Goal: Navigation & Orientation: Find specific page/section

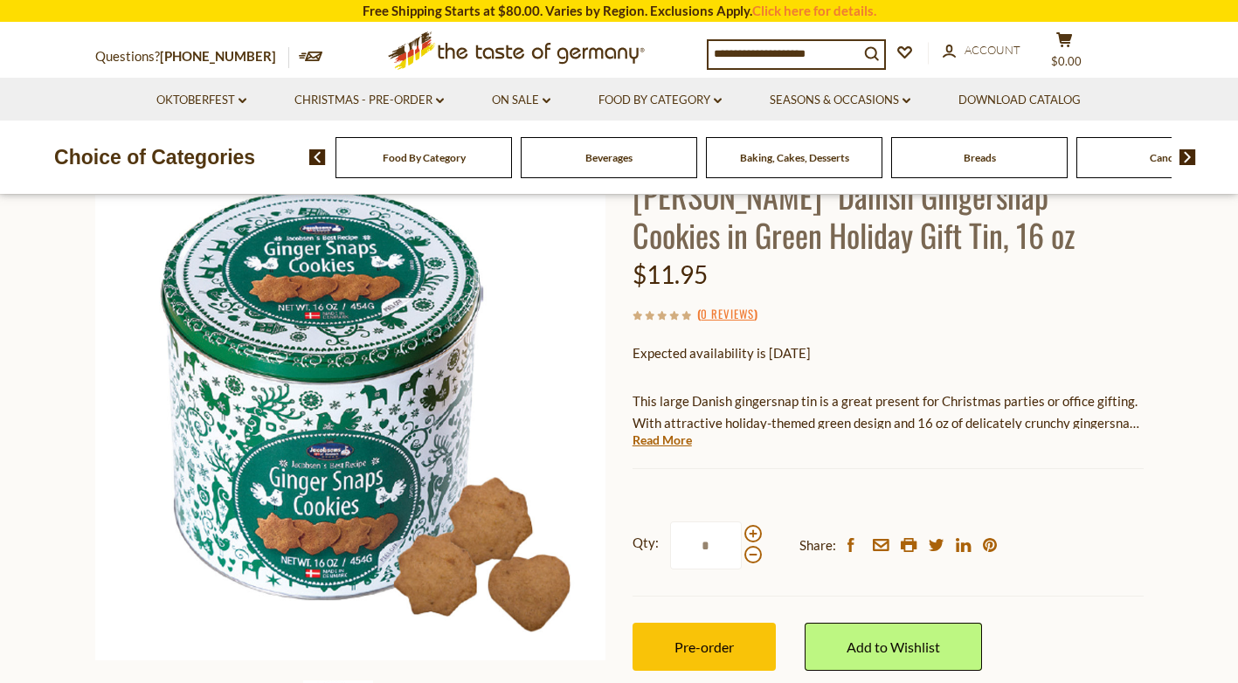
scroll to position [175, 0]
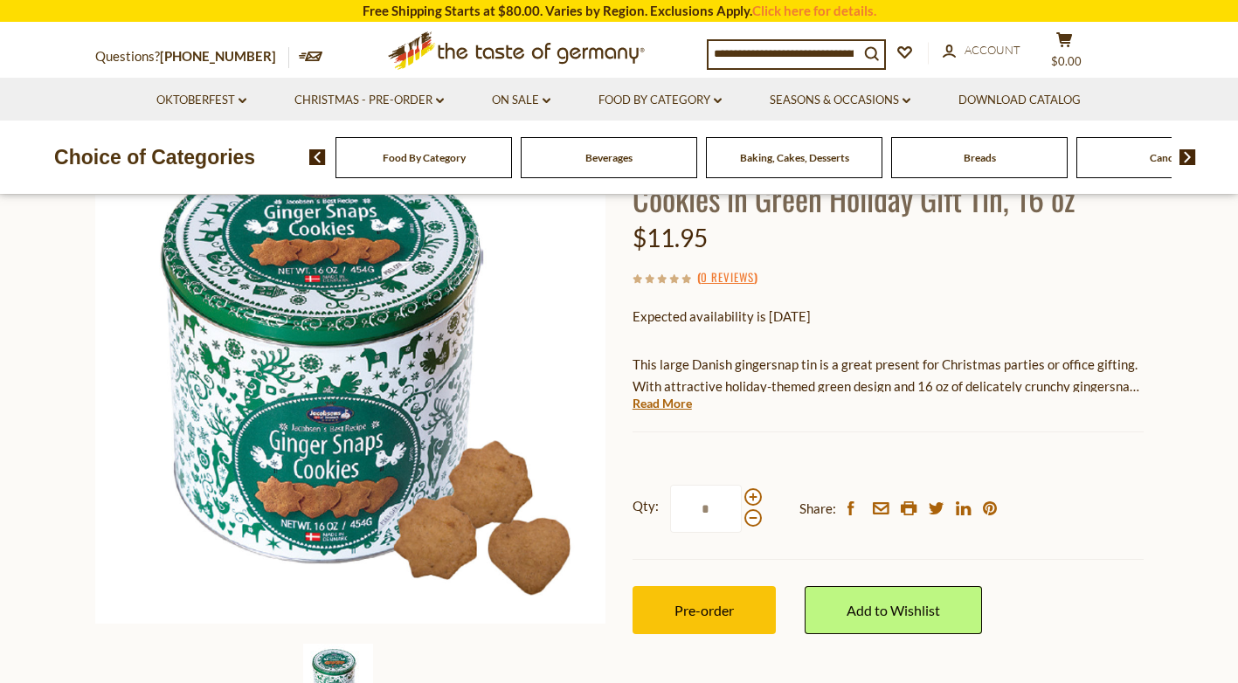
scroll to position [175, 0]
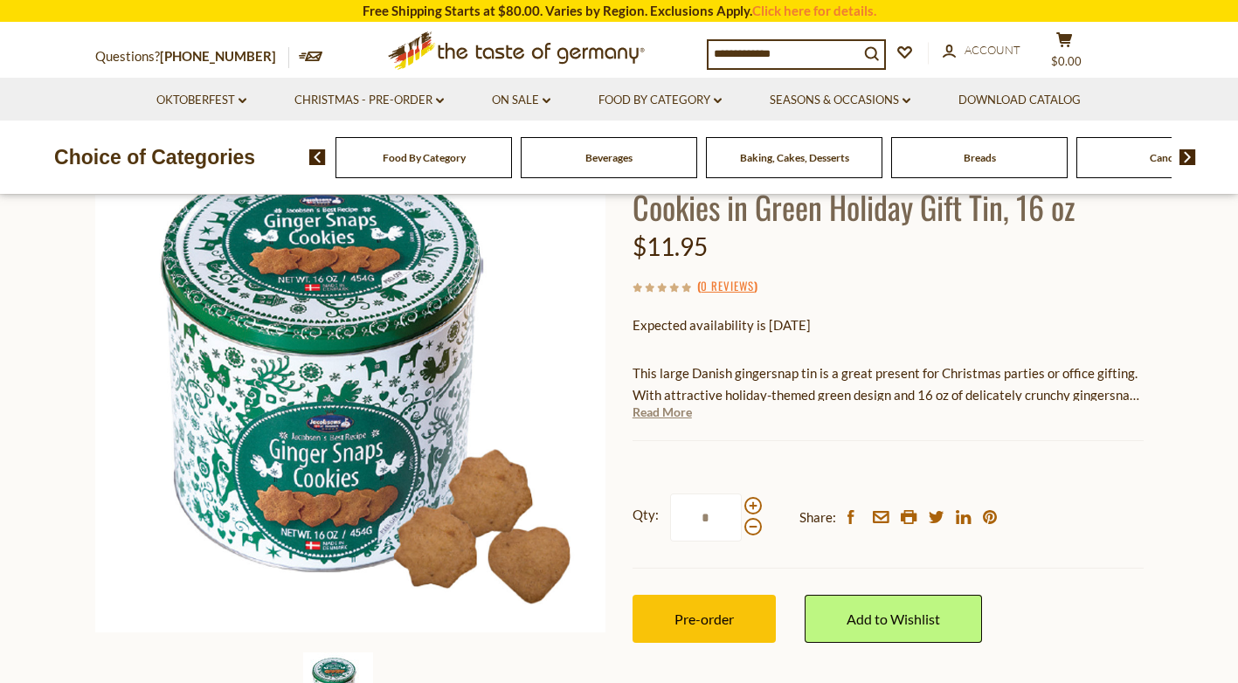
click at [675, 416] on link "Read More" at bounding box center [662, 412] width 59 height 17
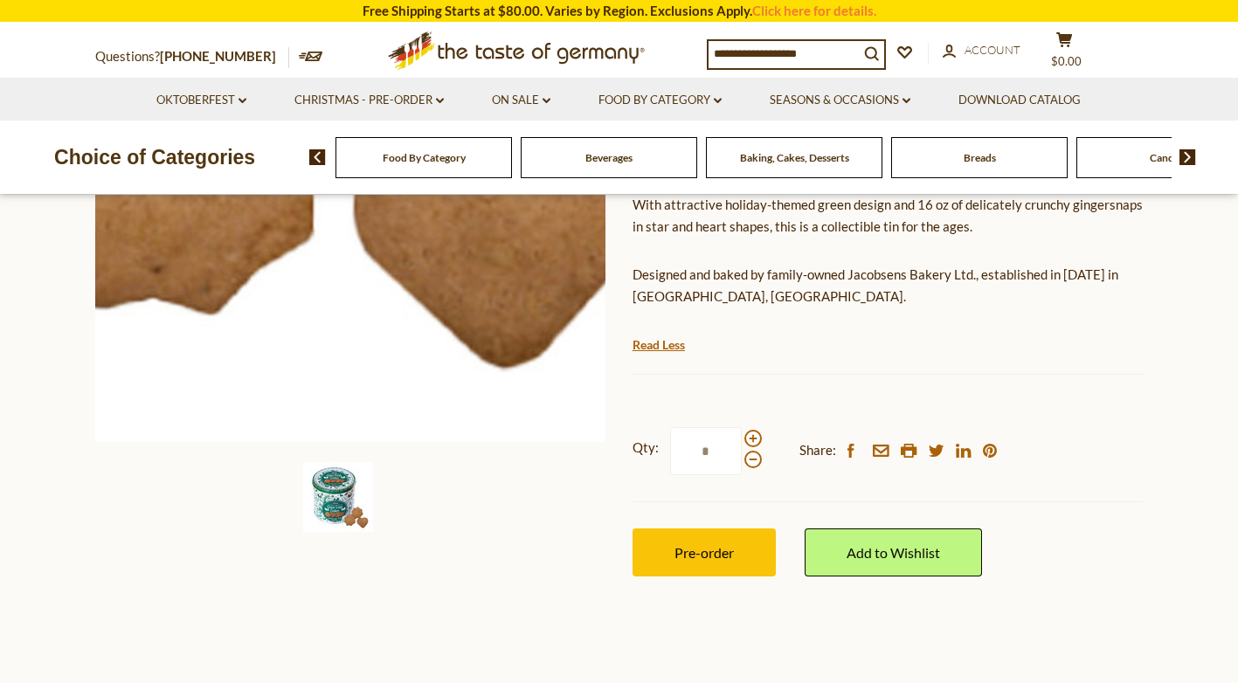
scroll to position [0, 0]
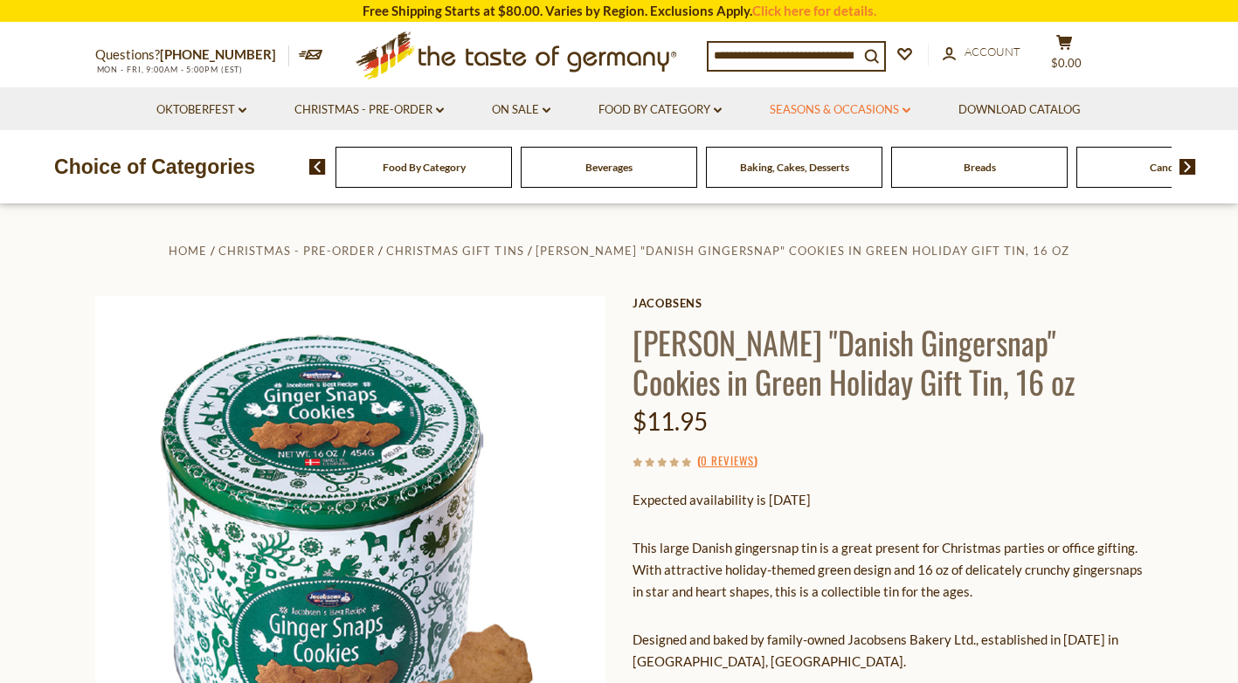
click at [820, 104] on link "Seasons & Occasions dropdown_arrow" at bounding box center [840, 109] width 141 height 19
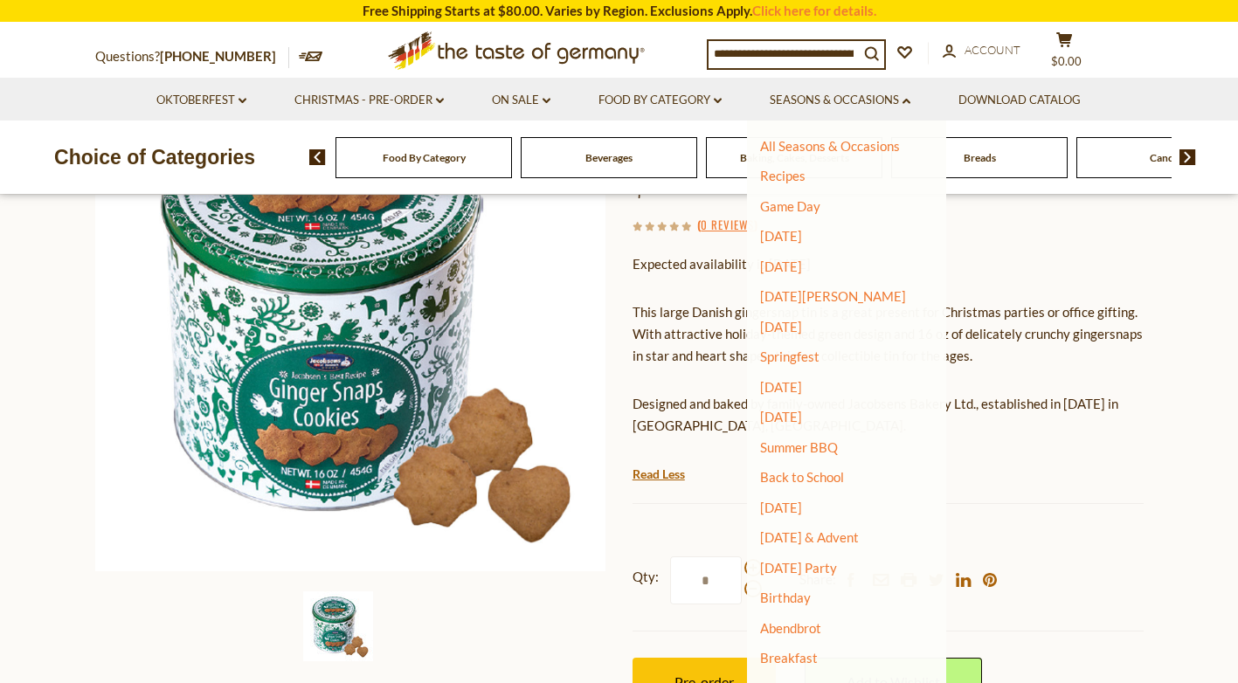
scroll to position [349, 0]
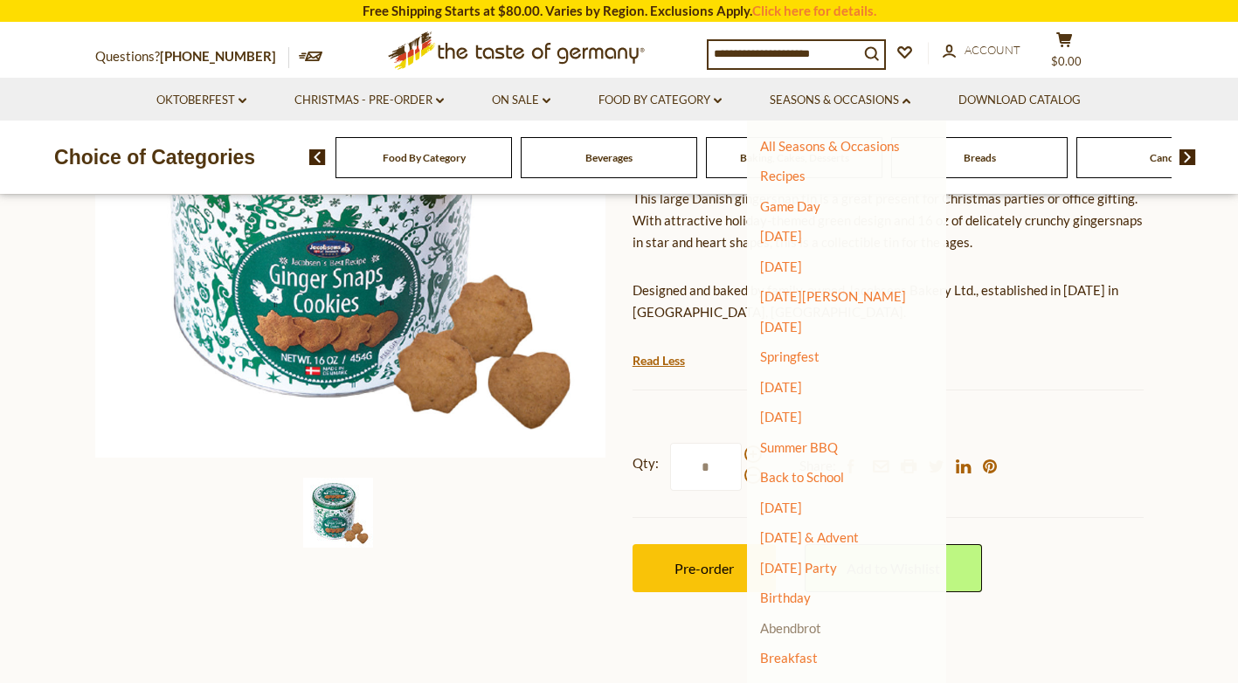
click at [785, 629] on link "Abendbrot" at bounding box center [790, 628] width 61 height 16
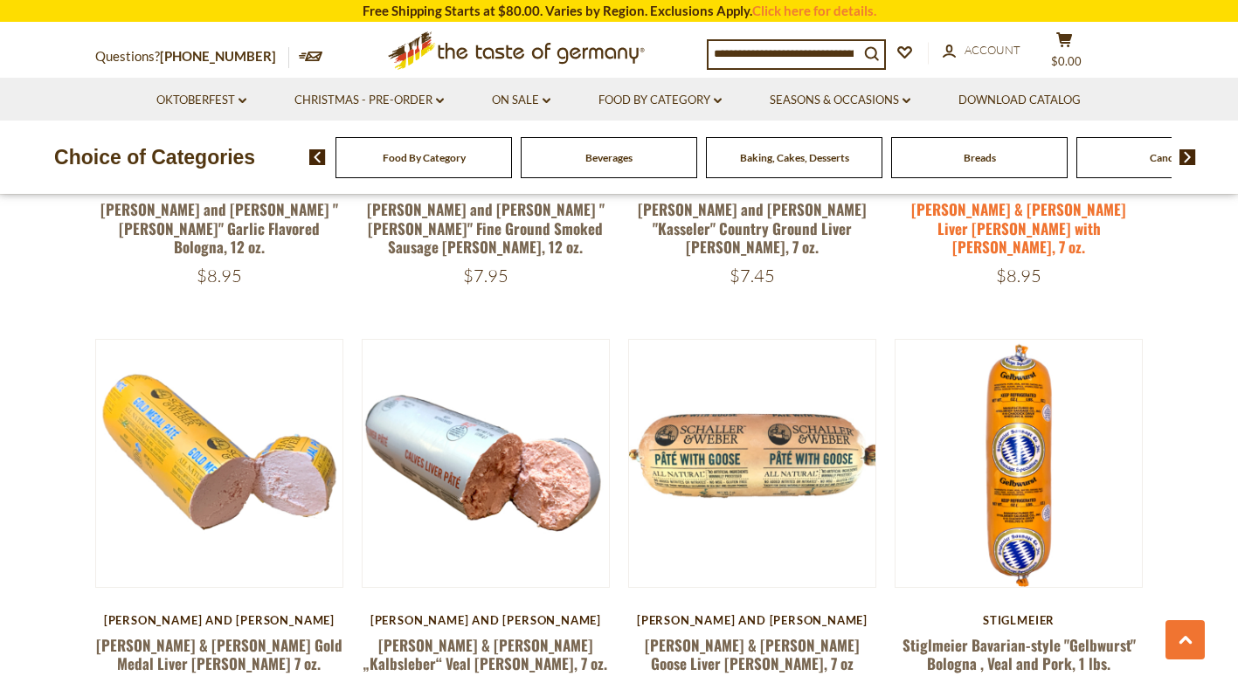
scroll to position [1485, 0]
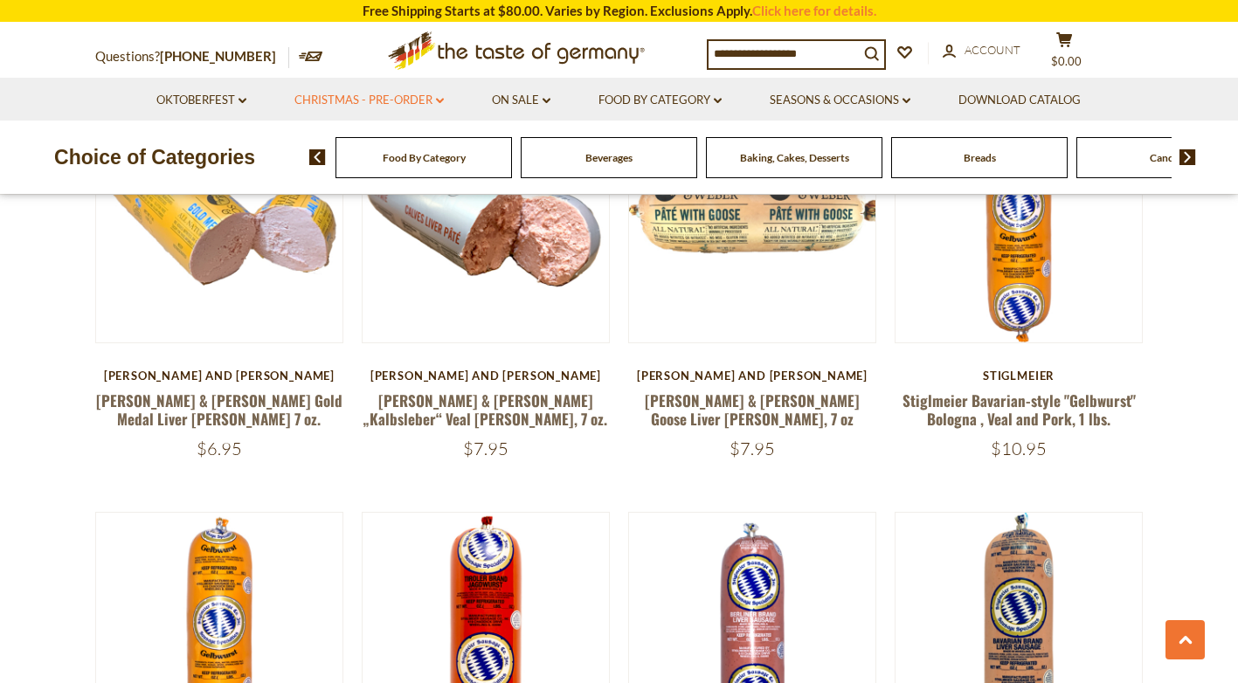
click at [381, 91] on link "Christmas - PRE-ORDER dropdown_arrow" at bounding box center [368, 100] width 149 height 19
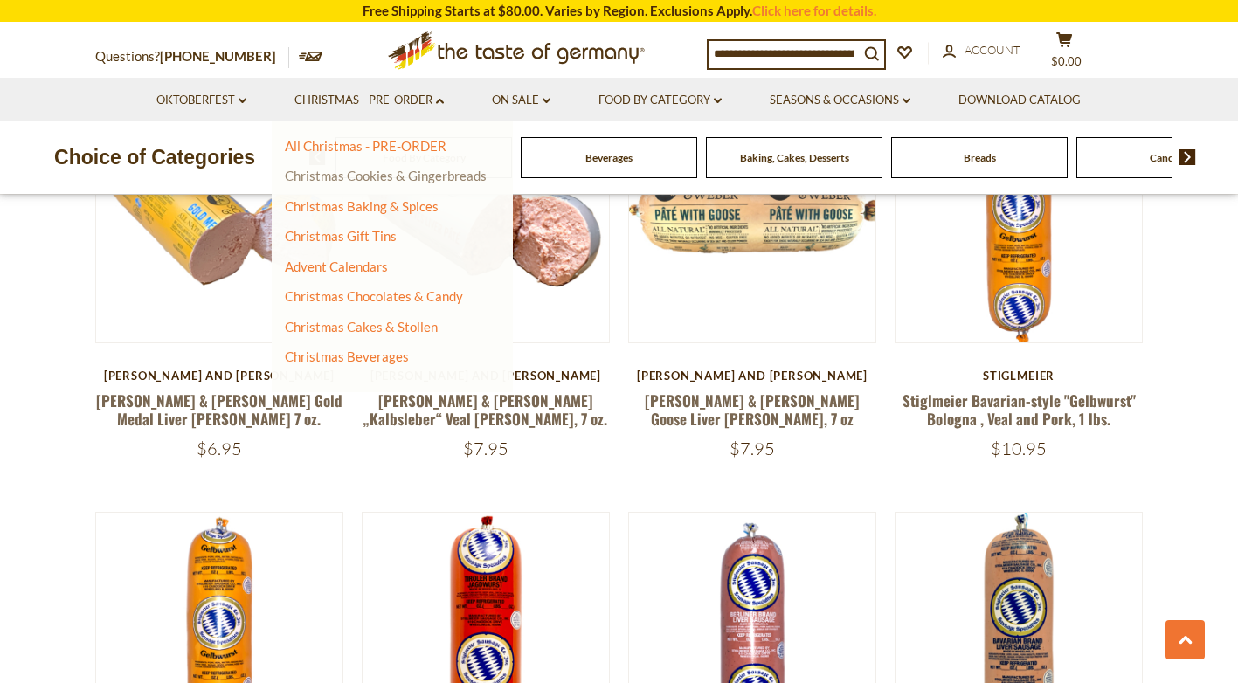
click at [431, 174] on link "Christmas Cookies & Gingerbreads" at bounding box center [386, 176] width 202 height 16
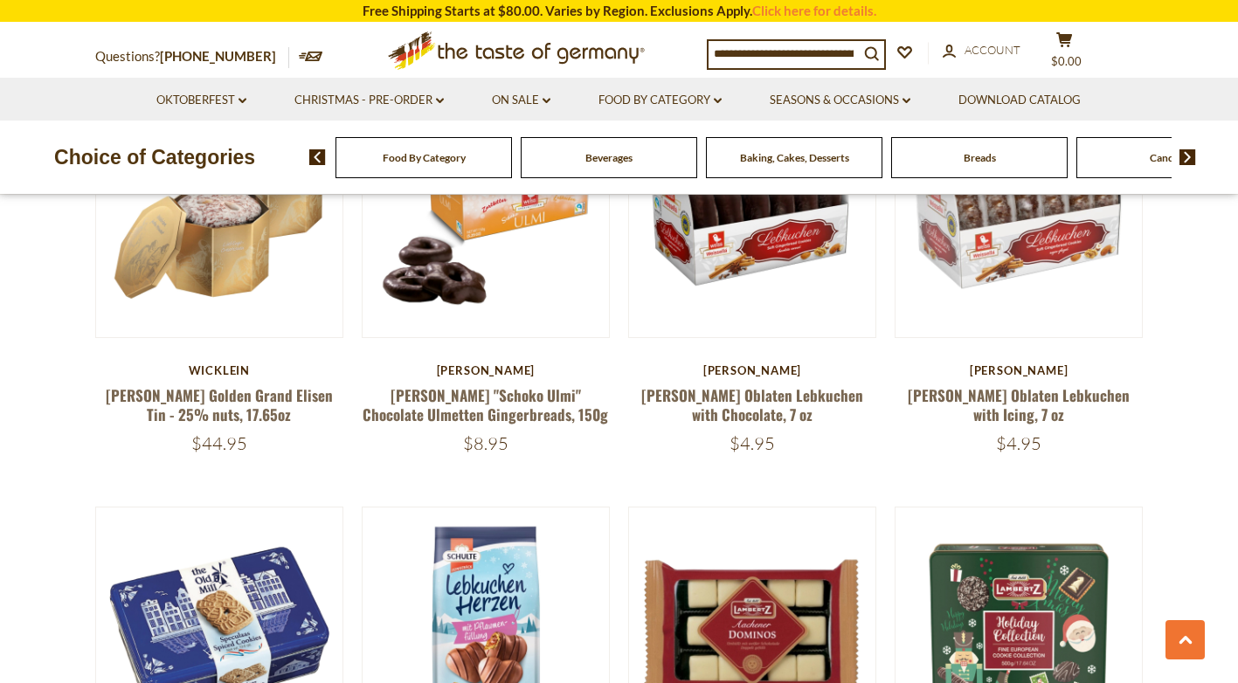
scroll to position [1136, 0]
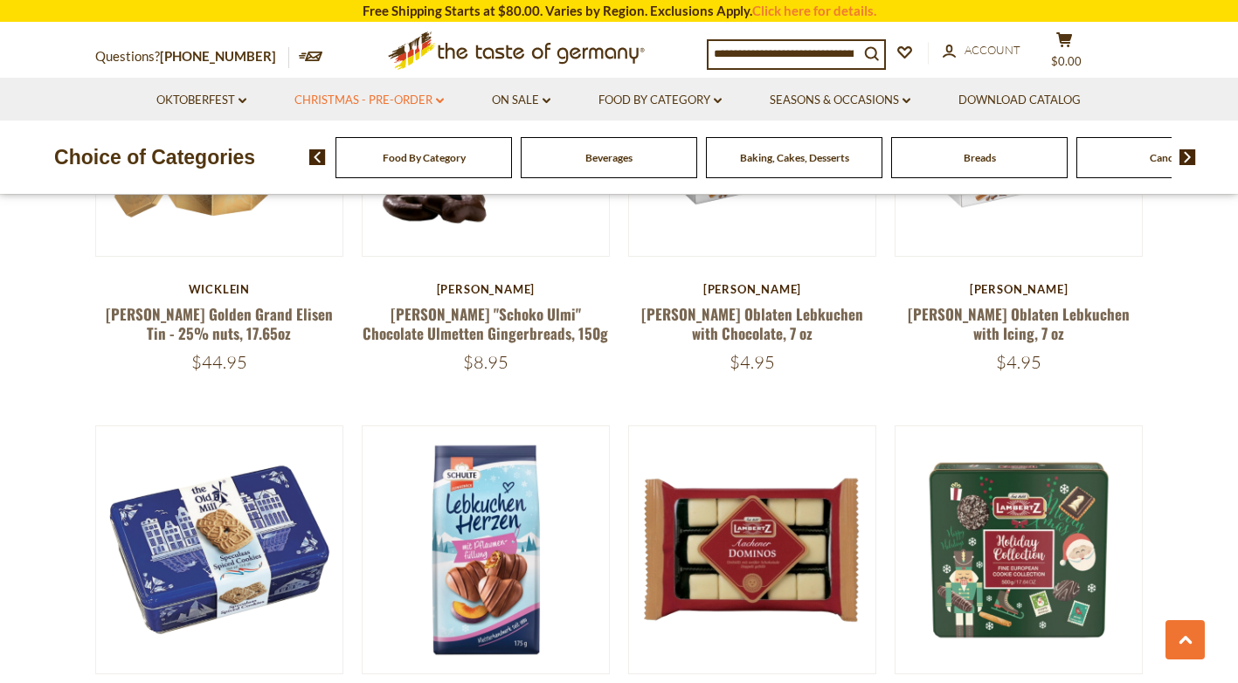
click at [381, 100] on link "Christmas - PRE-ORDER dropdown_arrow" at bounding box center [368, 100] width 149 height 19
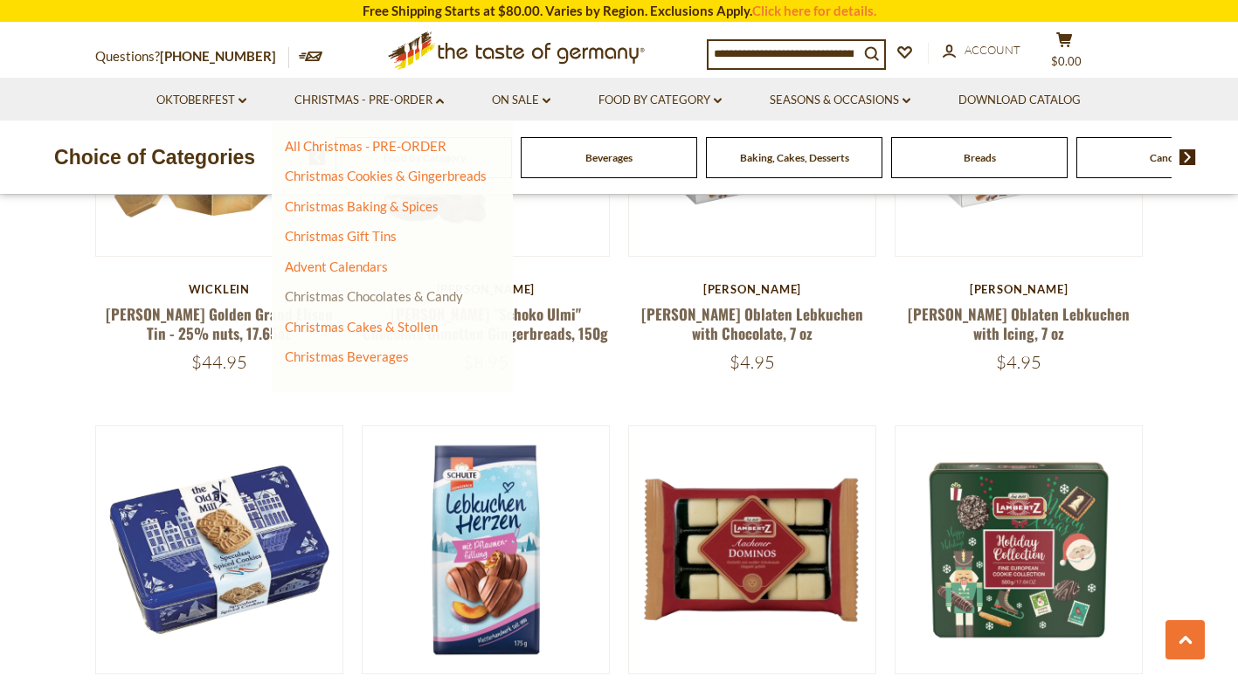
click at [369, 296] on link "Christmas Chocolates & Candy" at bounding box center [374, 296] width 178 height 16
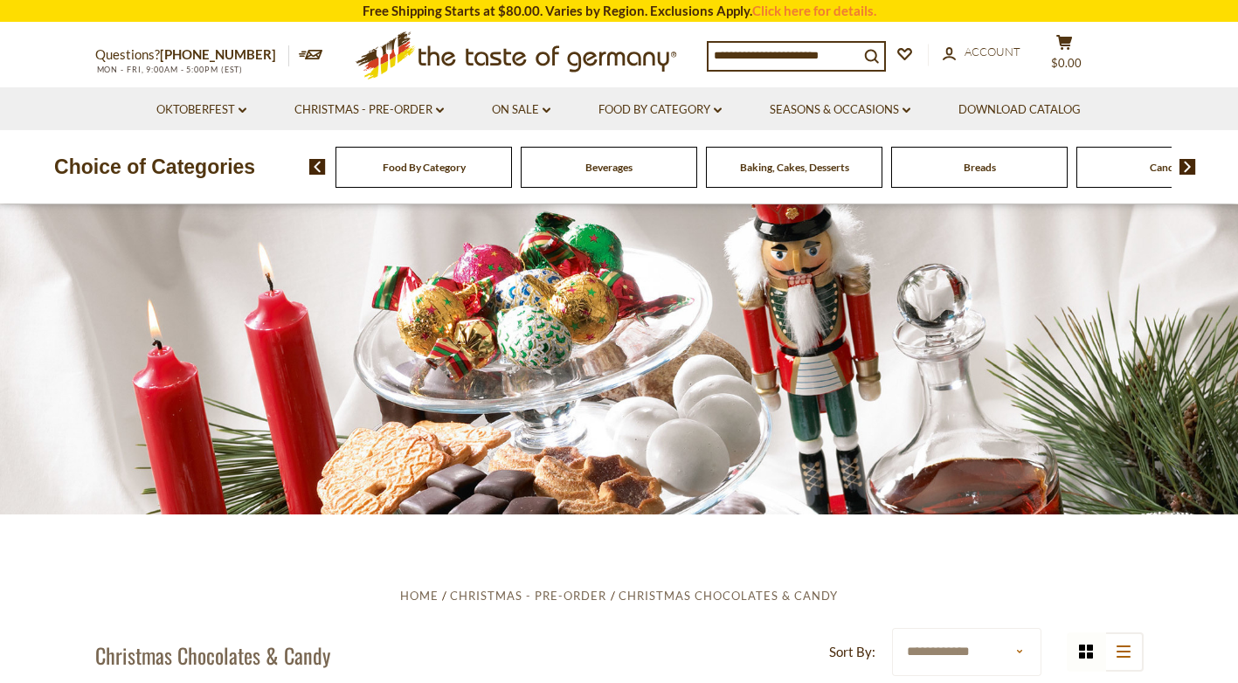
click at [1187, 167] on img at bounding box center [1187, 167] width 17 height 16
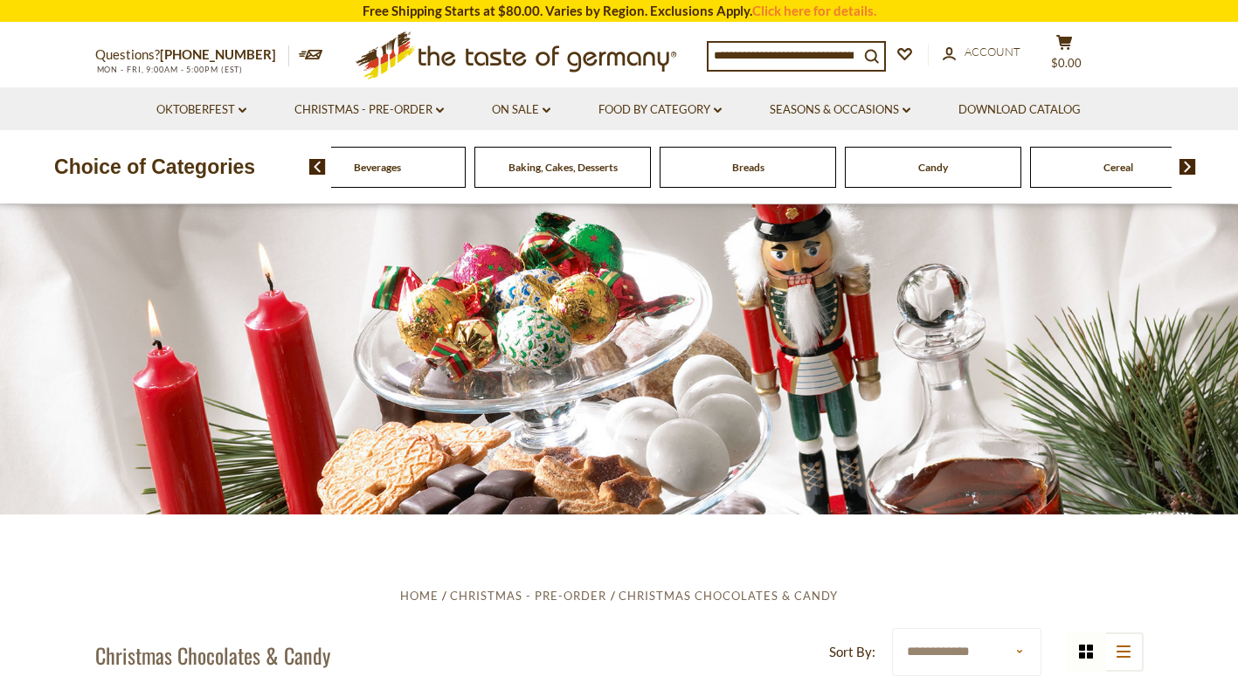
click at [1187, 167] on img at bounding box center [1187, 167] width 17 height 16
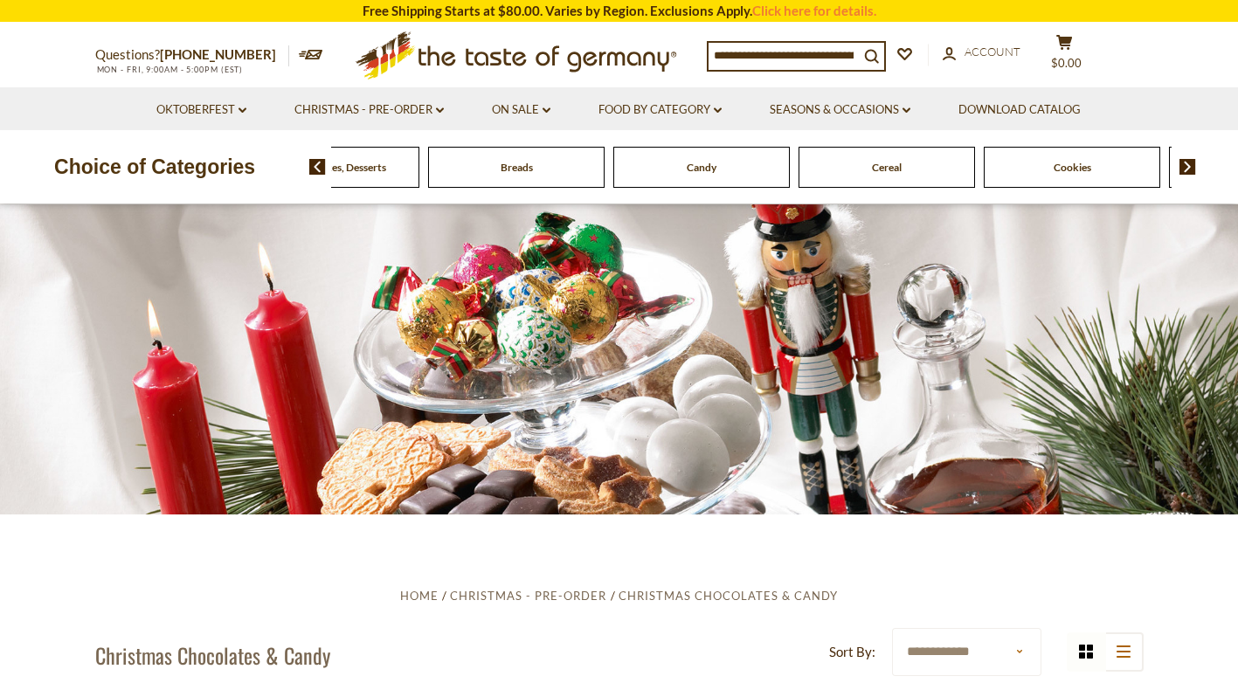
click at [1187, 167] on img at bounding box center [1187, 167] width 17 height 16
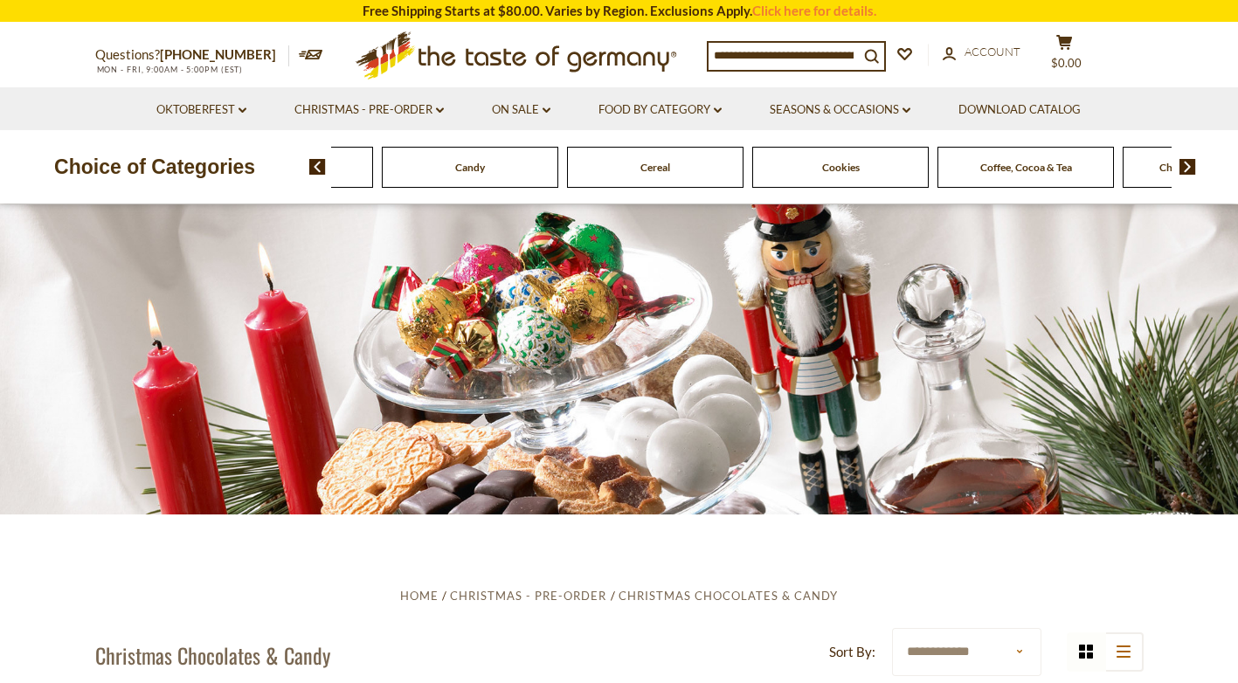
click at [1187, 167] on img at bounding box center [1187, 167] width 17 height 16
click at [798, 174] on span "Coffee, Cocoa & Tea" at bounding box center [795, 167] width 92 height 13
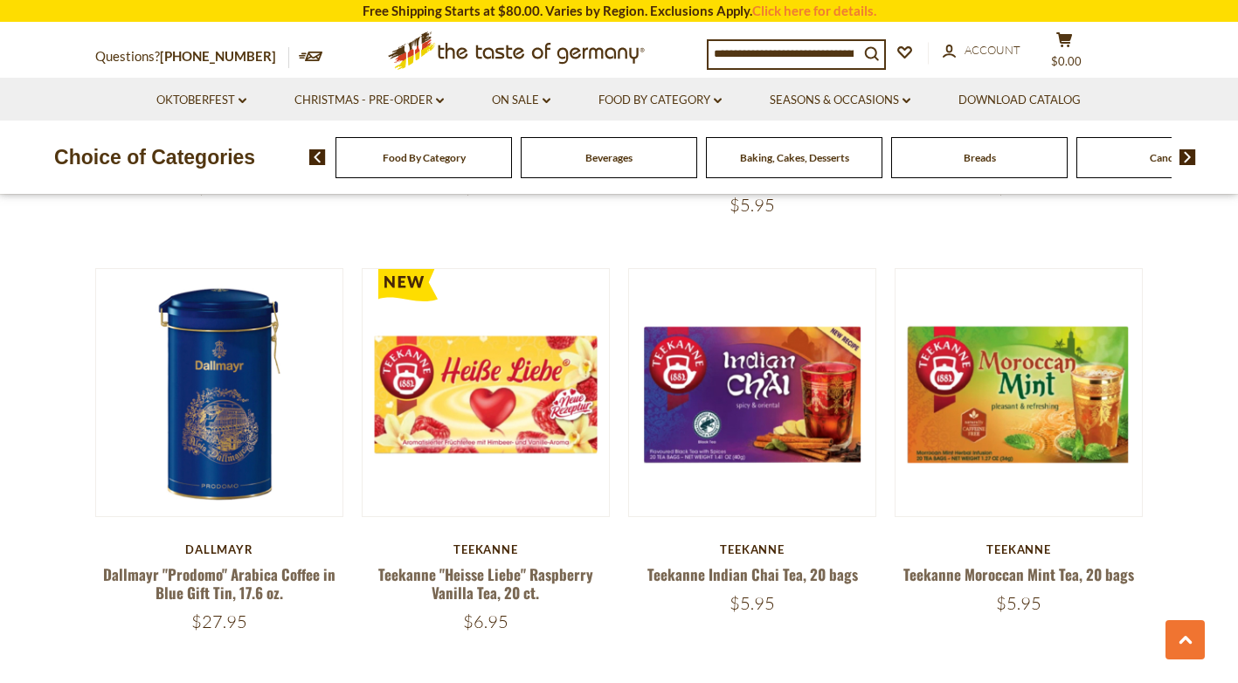
scroll to position [3407, 0]
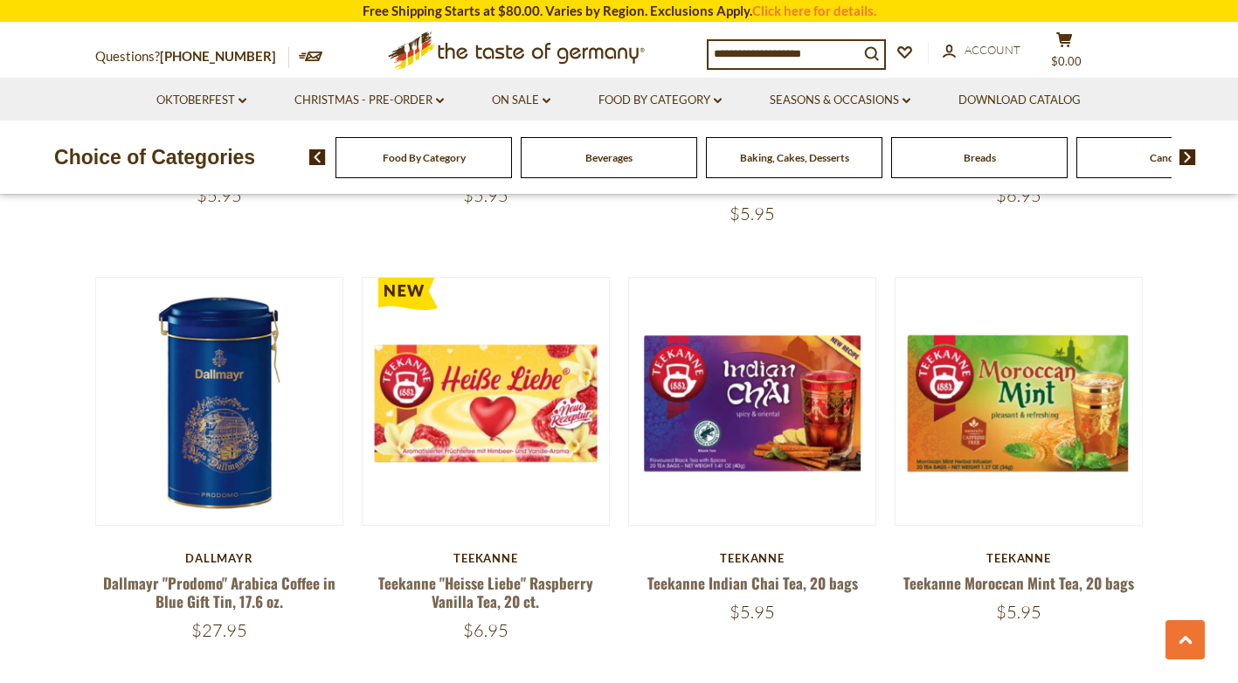
click at [1186, 153] on img at bounding box center [1187, 157] width 17 height 16
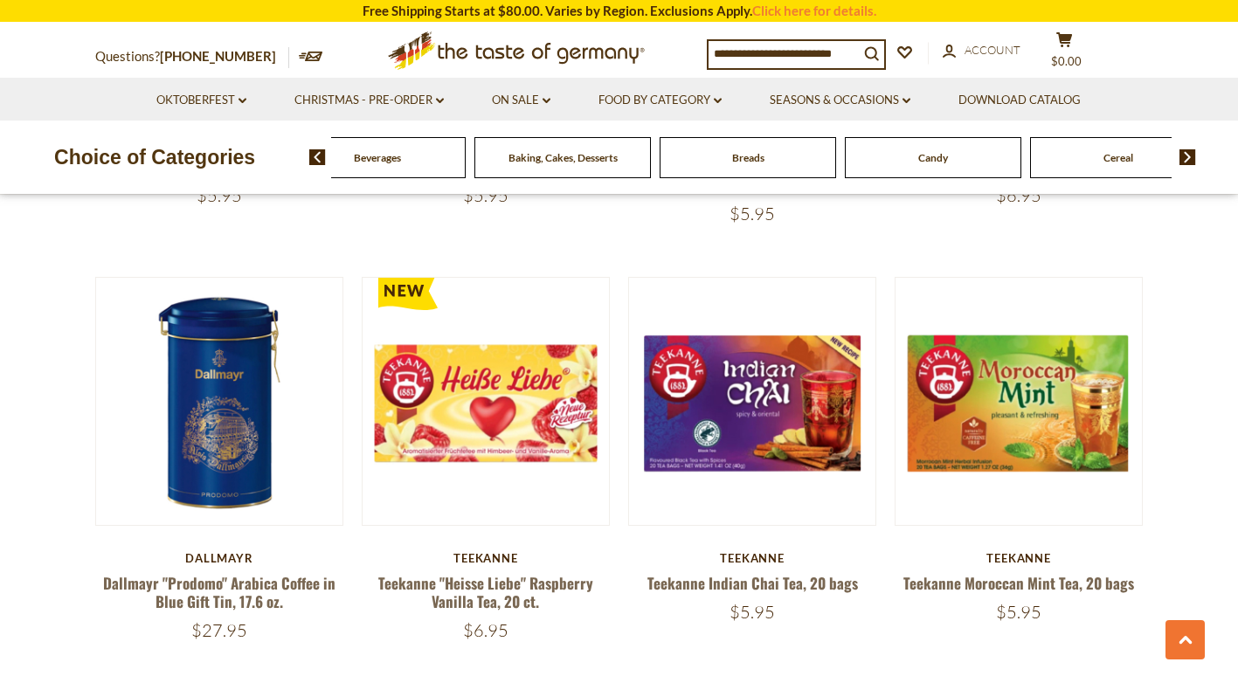
click at [1186, 153] on img at bounding box center [1187, 157] width 17 height 16
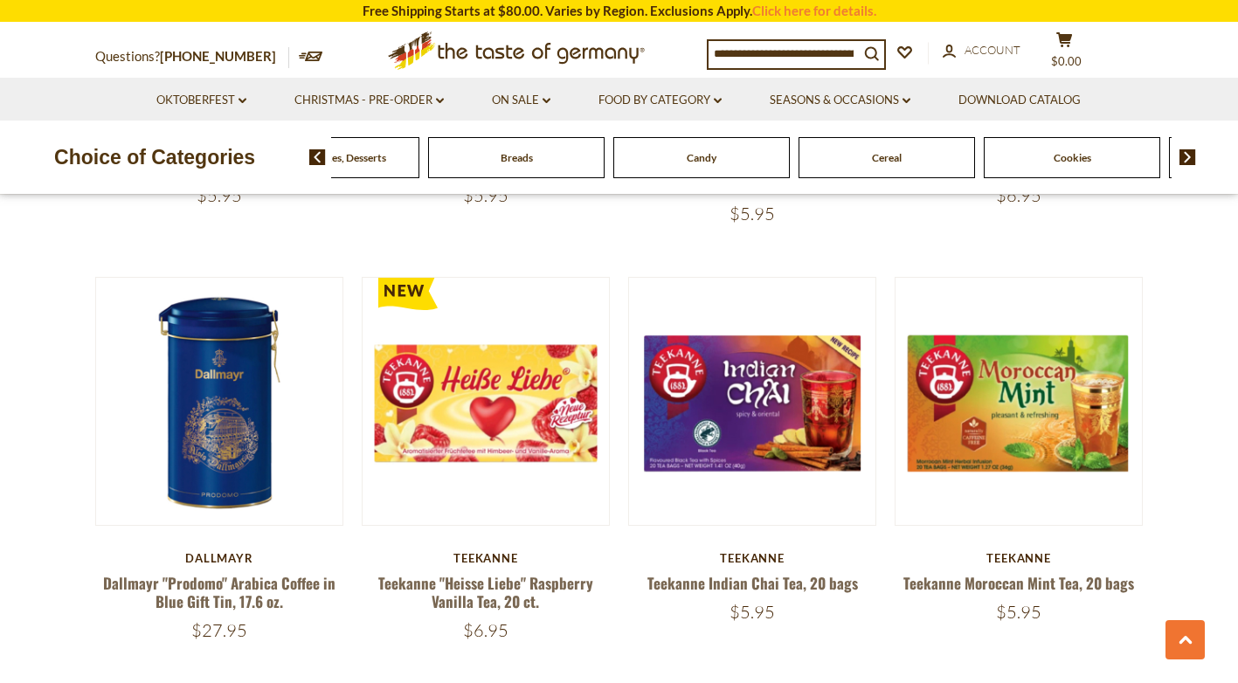
click at [1186, 153] on img at bounding box center [1187, 157] width 17 height 16
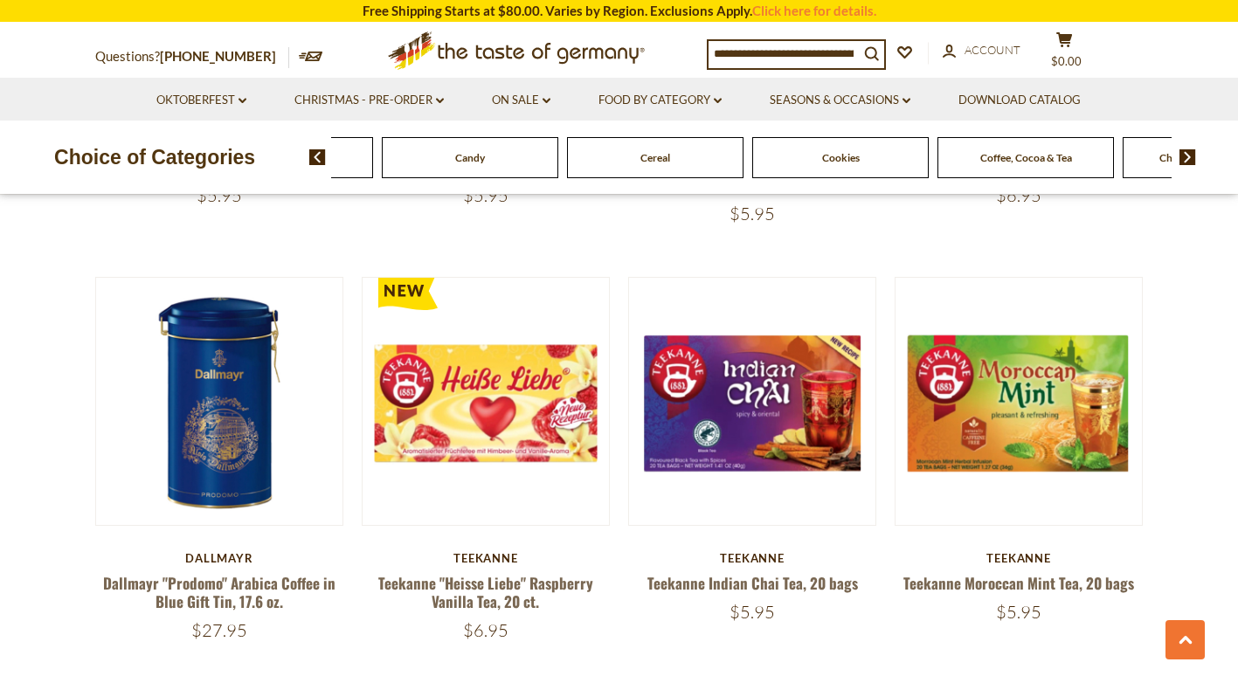
click at [1186, 153] on img at bounding box center [1187, 157] width 17 height 16
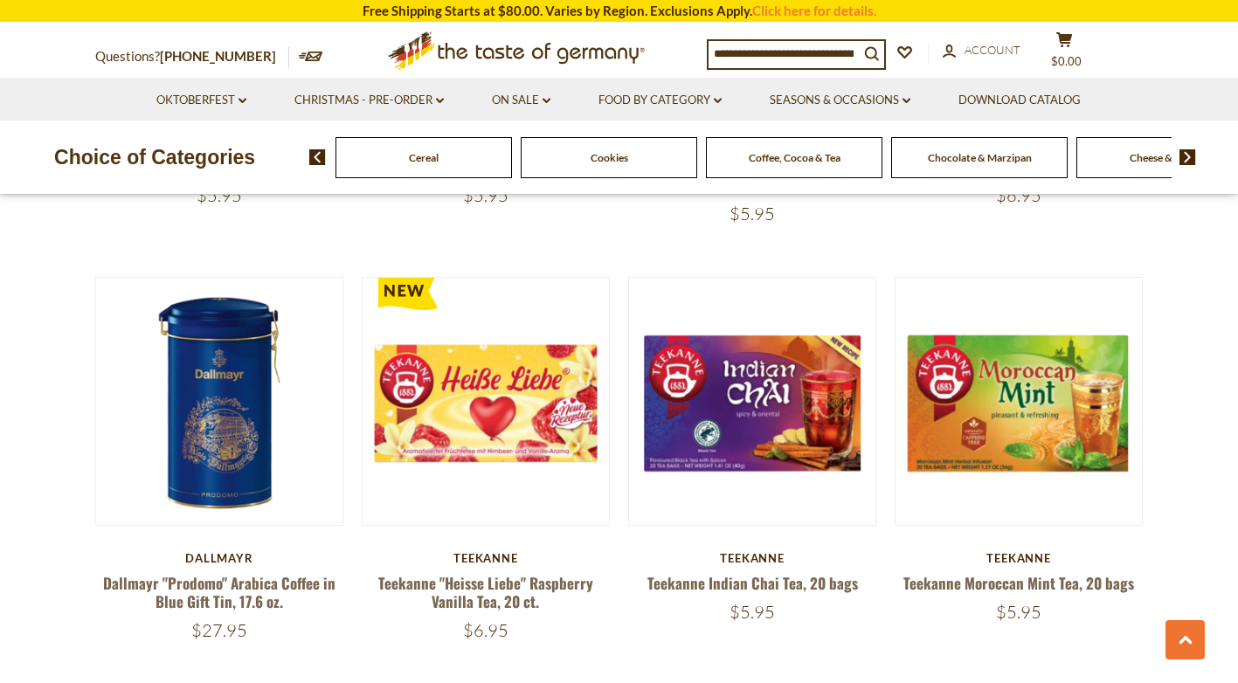
click at [1186, 153] on img at bounding box center [1187, 157] width 17 height 16
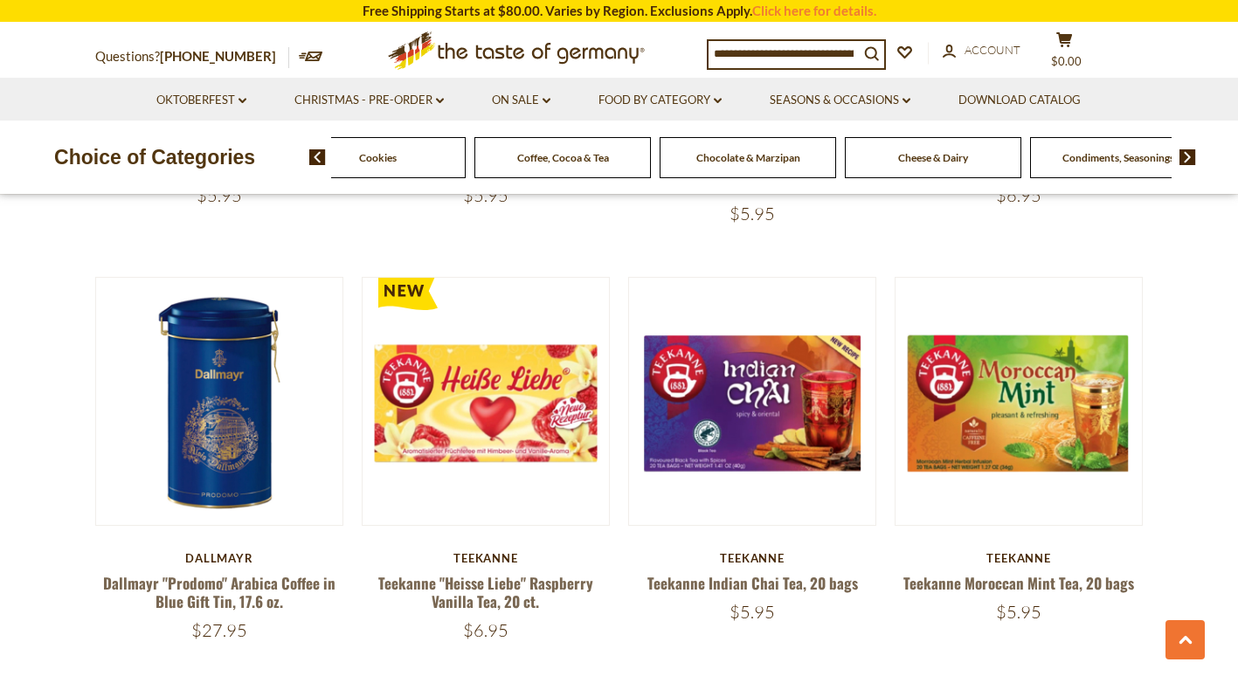
click at [1186, 153] on img at bounding box center [1187, 157] width 17 height 16
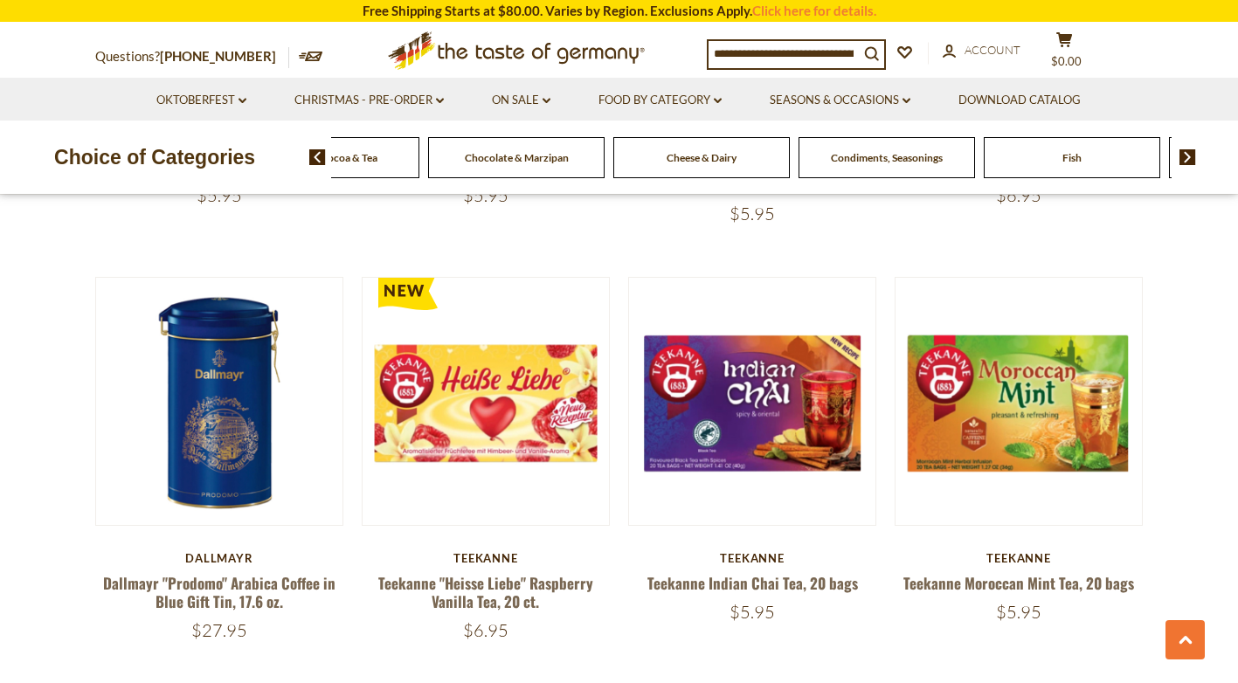
click at [1186, 153] on img at bounding box center [1187, 157] width 17 height 16
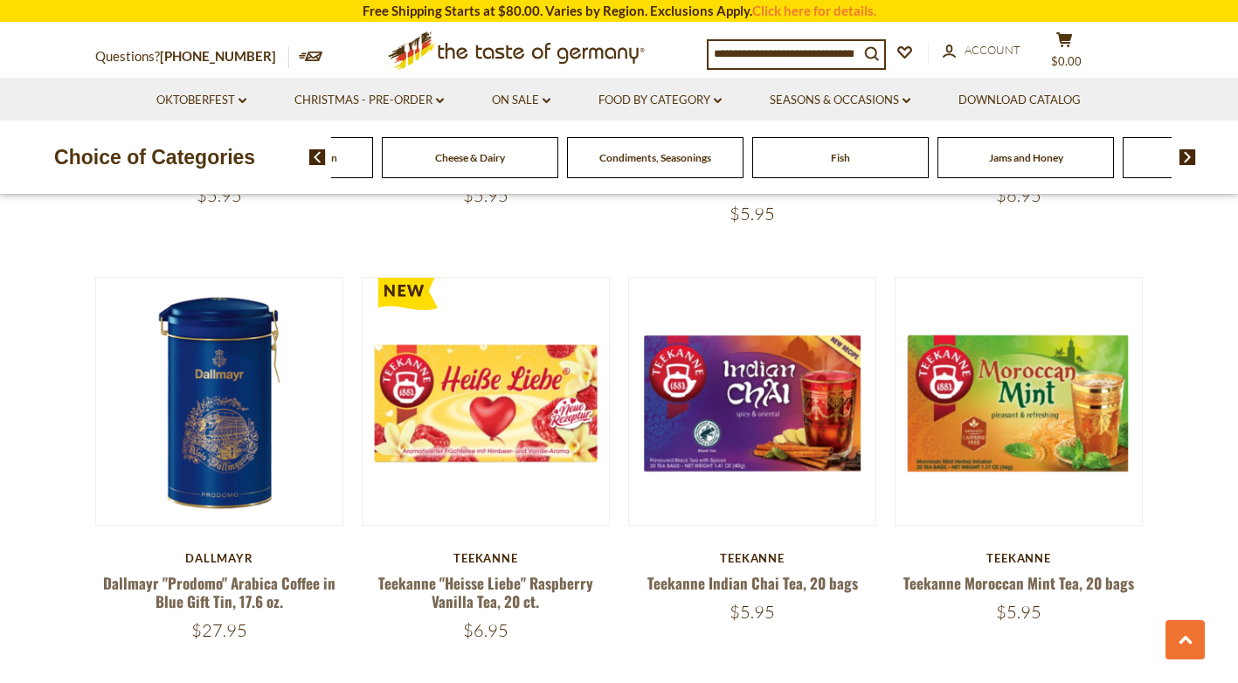
click at [1186, 153] on img at bounding box center [1187, 157] width 17 height 16
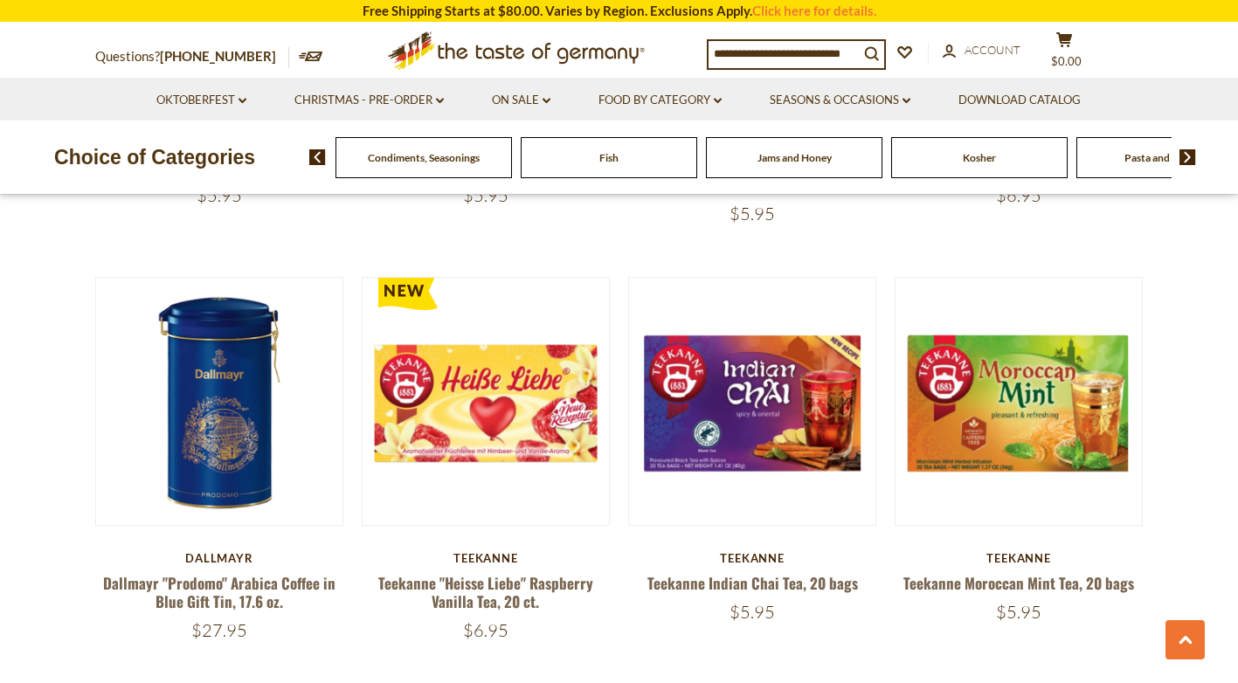
click at [1186, 153] on img at bounding box center [1187, 157] width 17 height 16
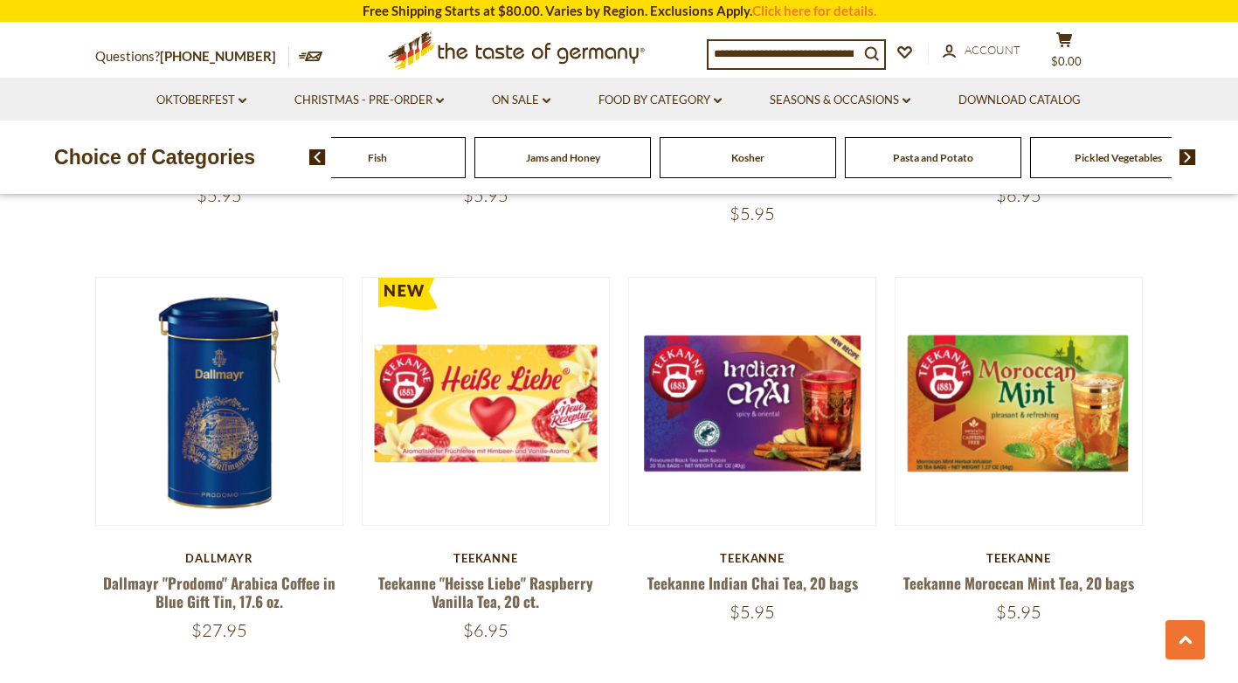
click at [1186, 153] on img at bounding box center [1187, 157] width 17 height 16
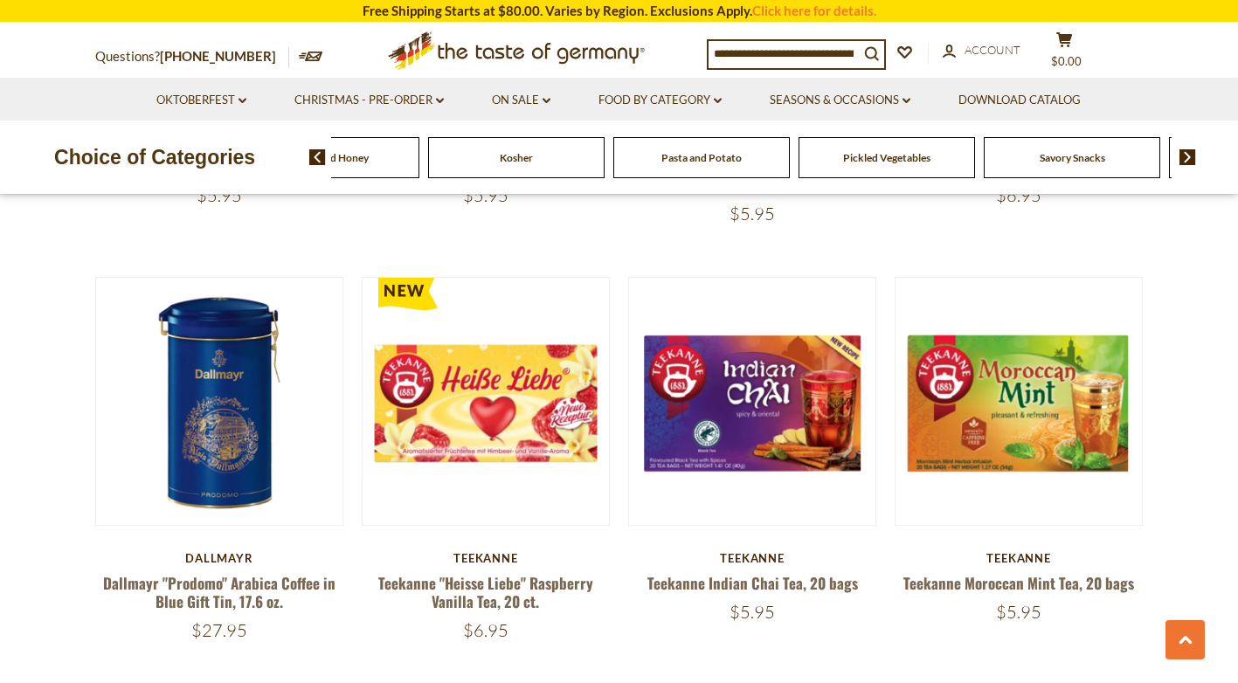
click at [1186, 153] on img at bounding box center [1187, 157] width 17 height 16
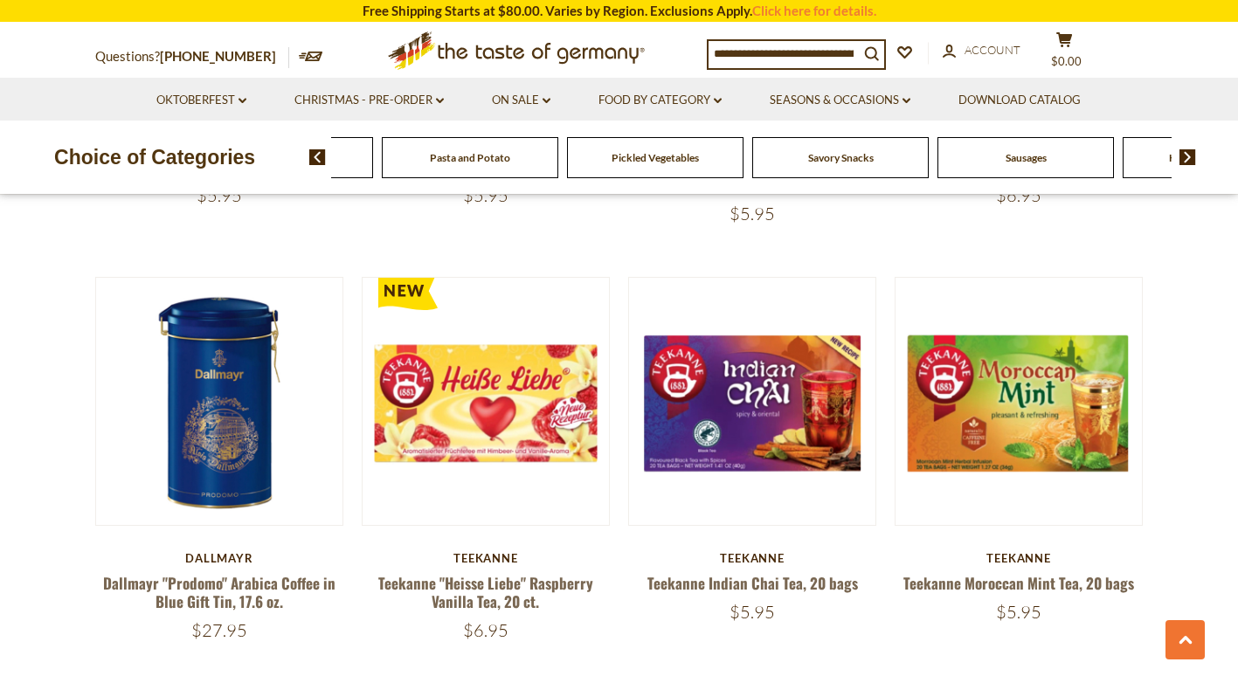
click at [1186, 153] on img at bounding box center [1187, 157] width 17 height 16
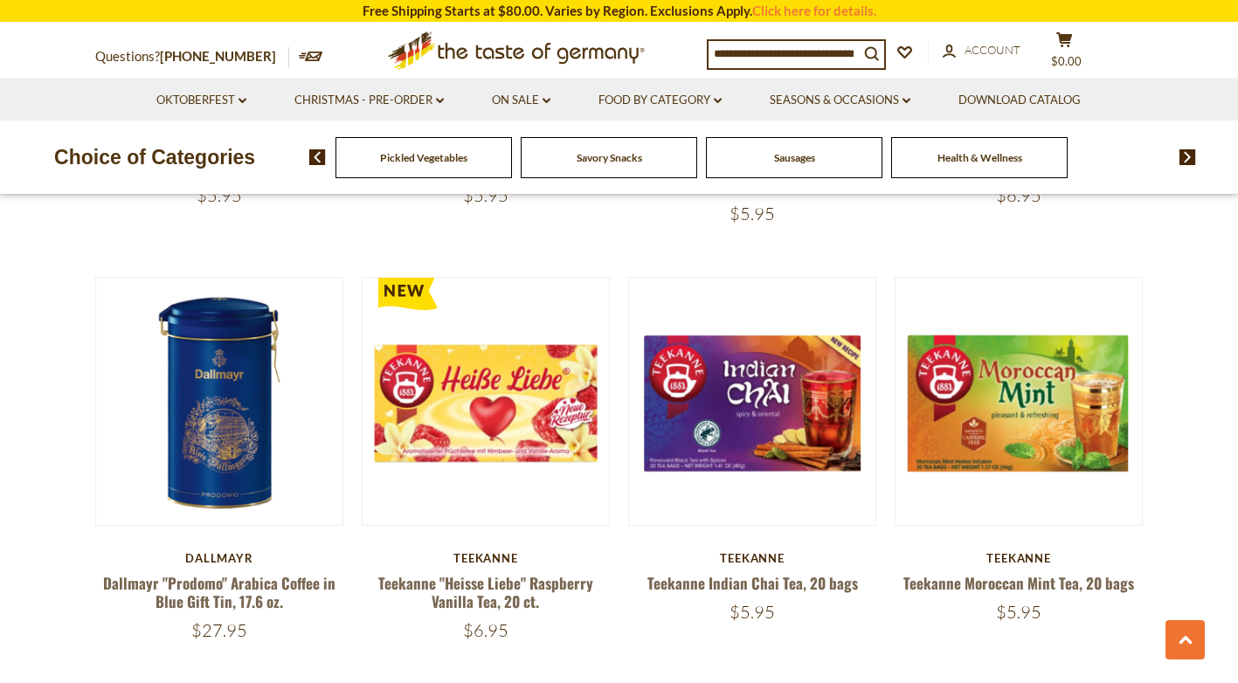
click at [977, 163] on span "Health & Wellness" at bounding box center [979, 157] width 85 height 13
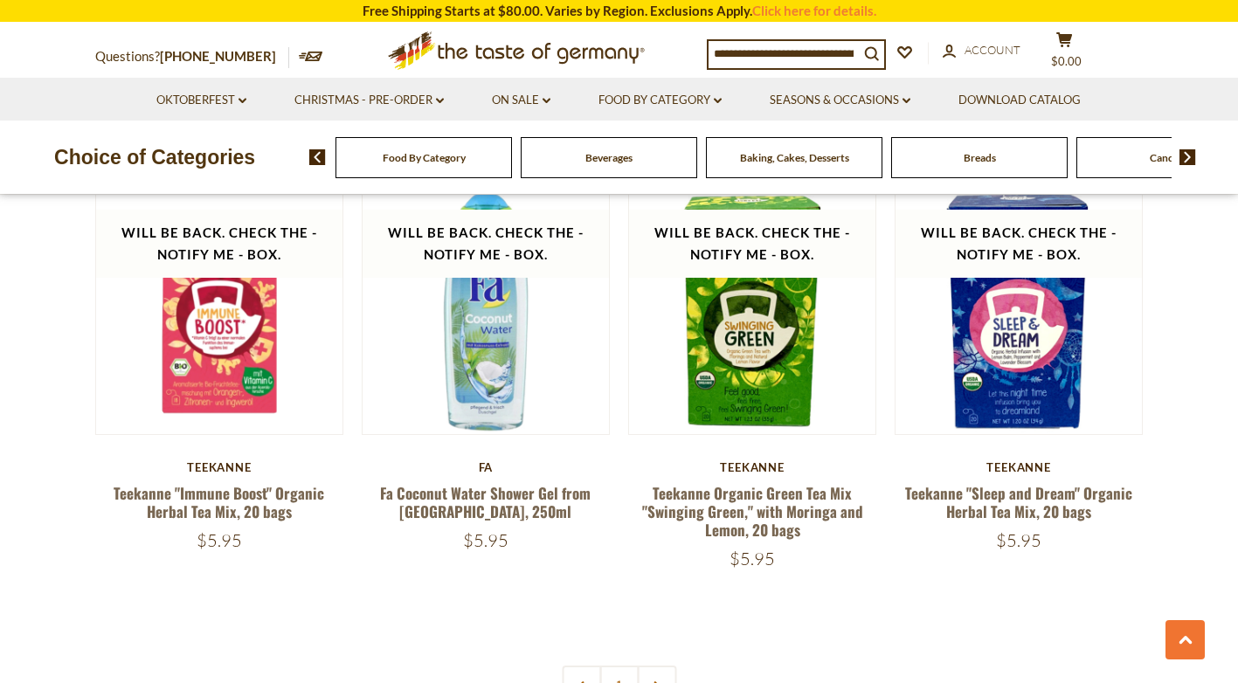
scroll to position [3931, 0]
